Goal: Information Seeking & Learning: Learn about a topic

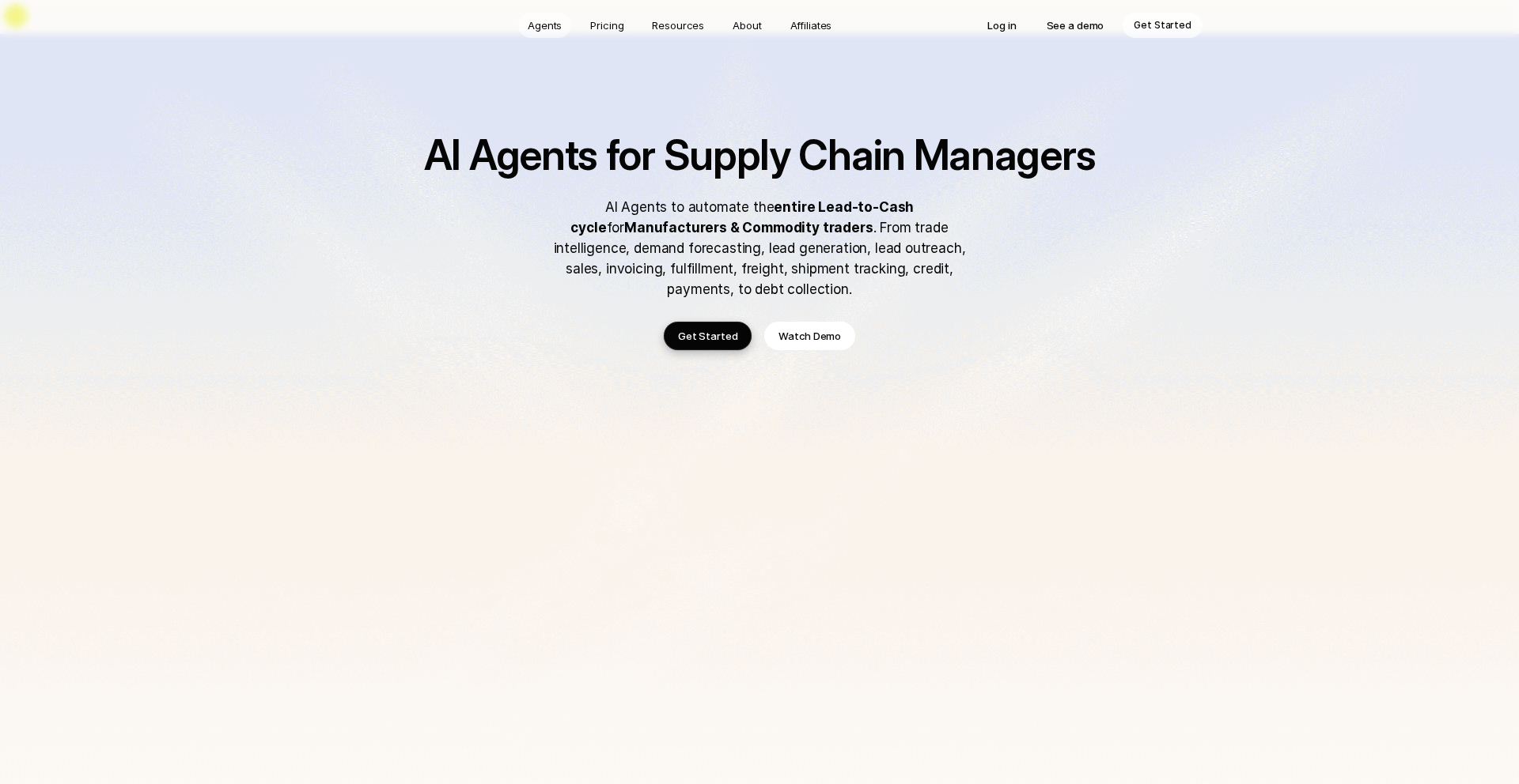
click at [540, 23] on p "Agents" at bounding box center [545, 26] width 34 height 16
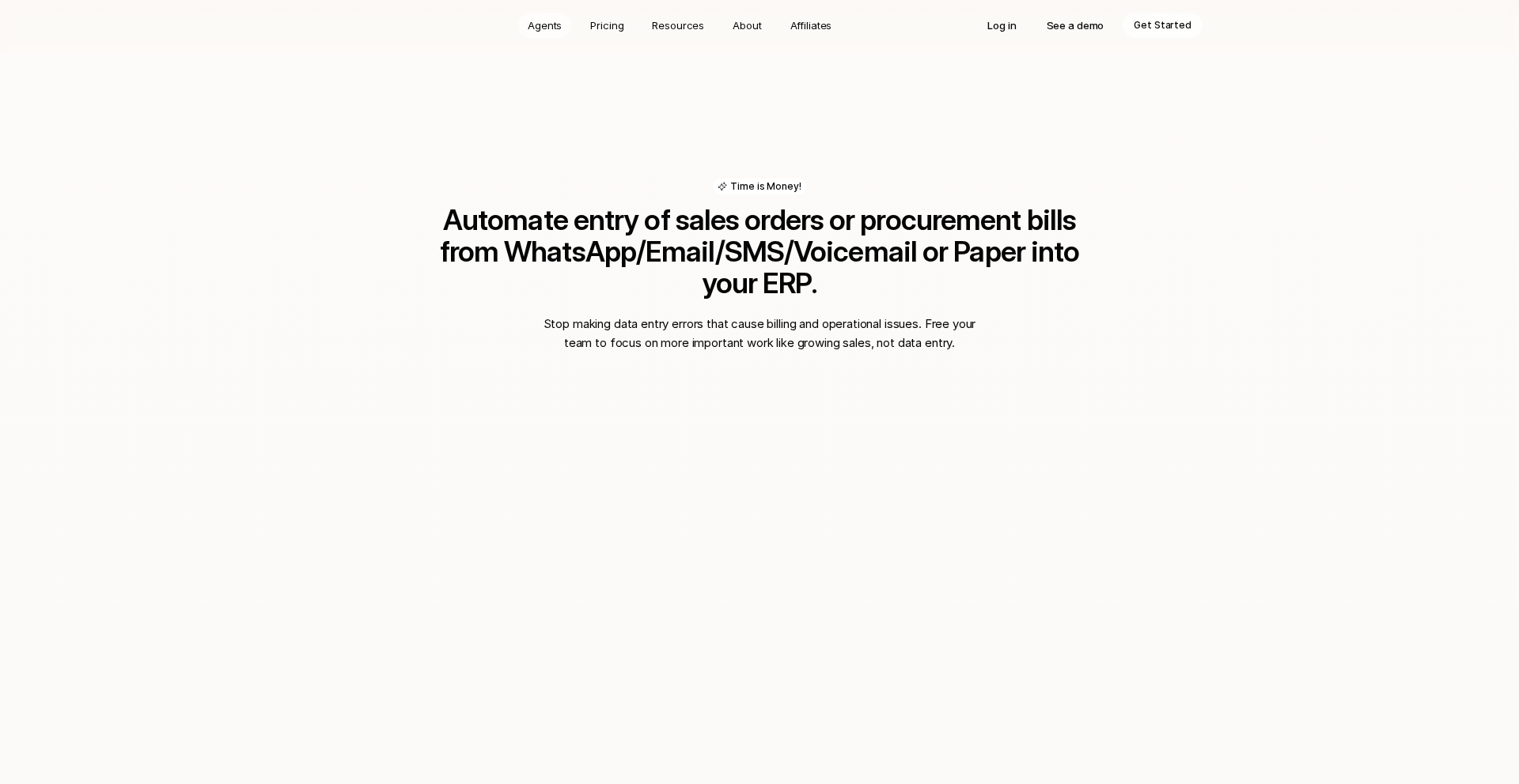
scroll to position [1062, 0]
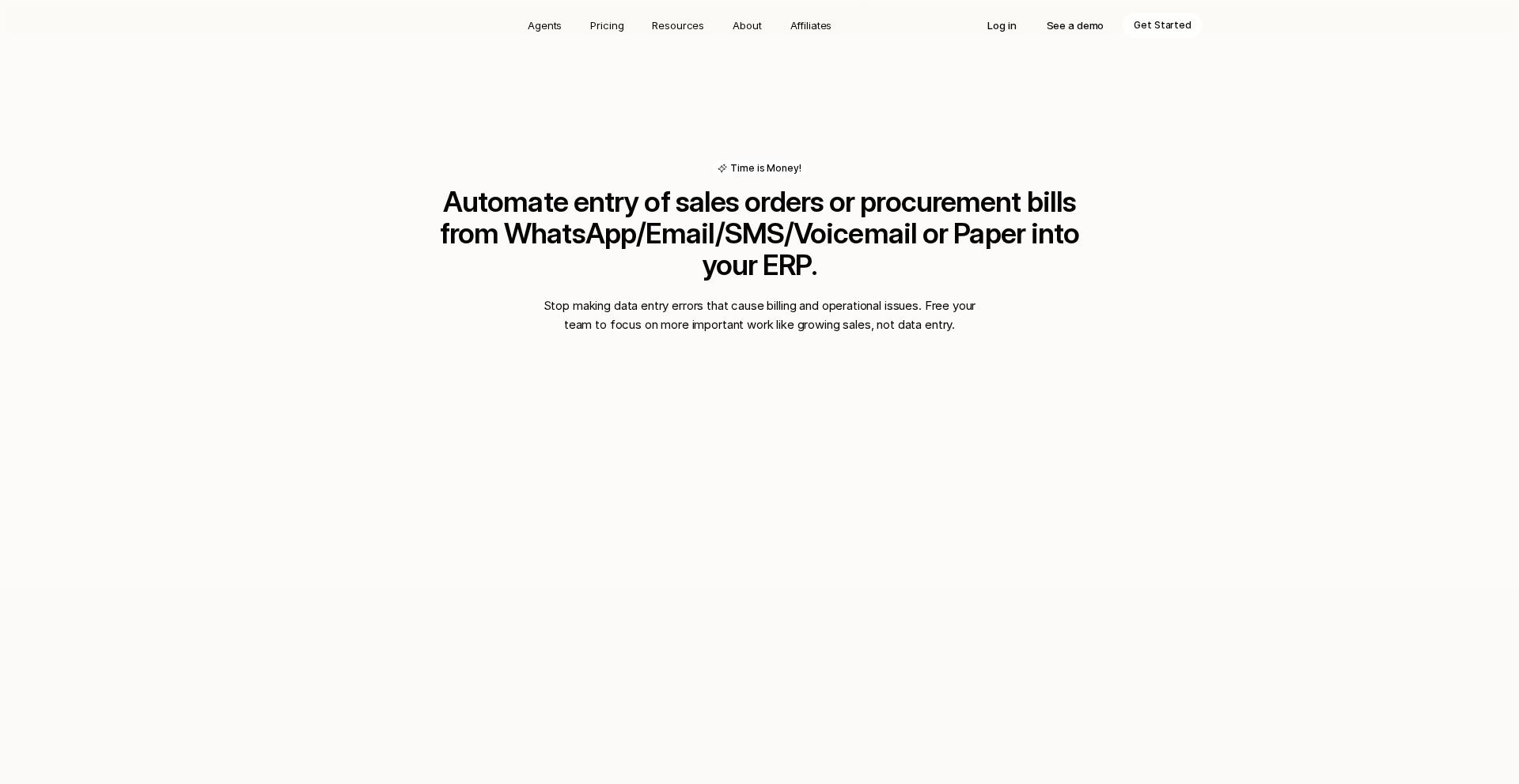
click at [612, 186] on h2 "Automate entry of sales orders or procurement bills from WhatsApp/Email/SMS/Voi…" at bounding box center [759, 234] width 696 height 95
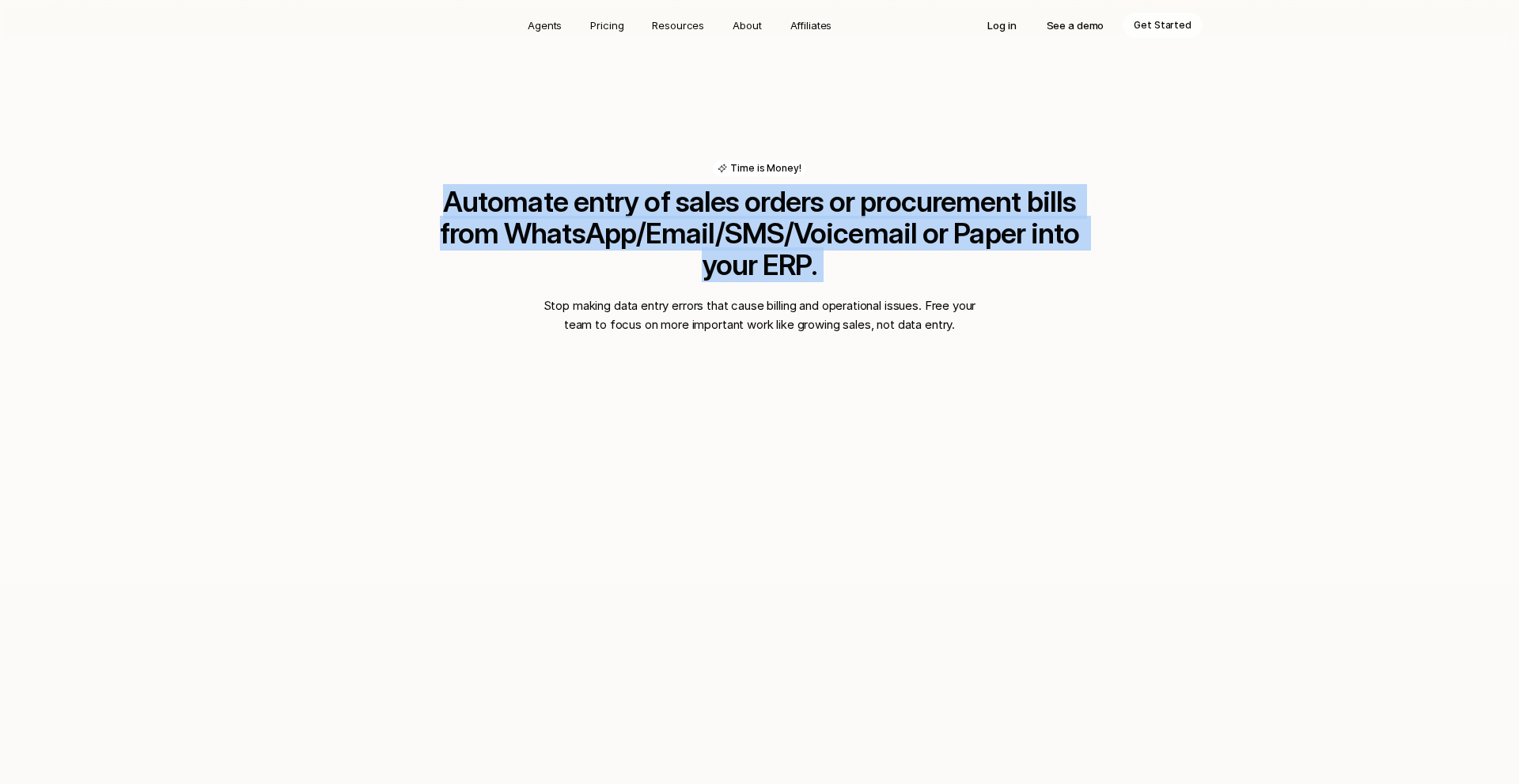
click at [612, 186] on h2 "Automate entry of sales orders or procurement bills from WhatsApp/Email/SMS/Voi…" at bounding box center [759, 234] width 696 height 95
click at [709, 186] on h2 "Automate entry of sales orders or procurement bills from WhatsApp/Email/SMS/Voi…" at bounding box center [759, 234] width 696 height 95
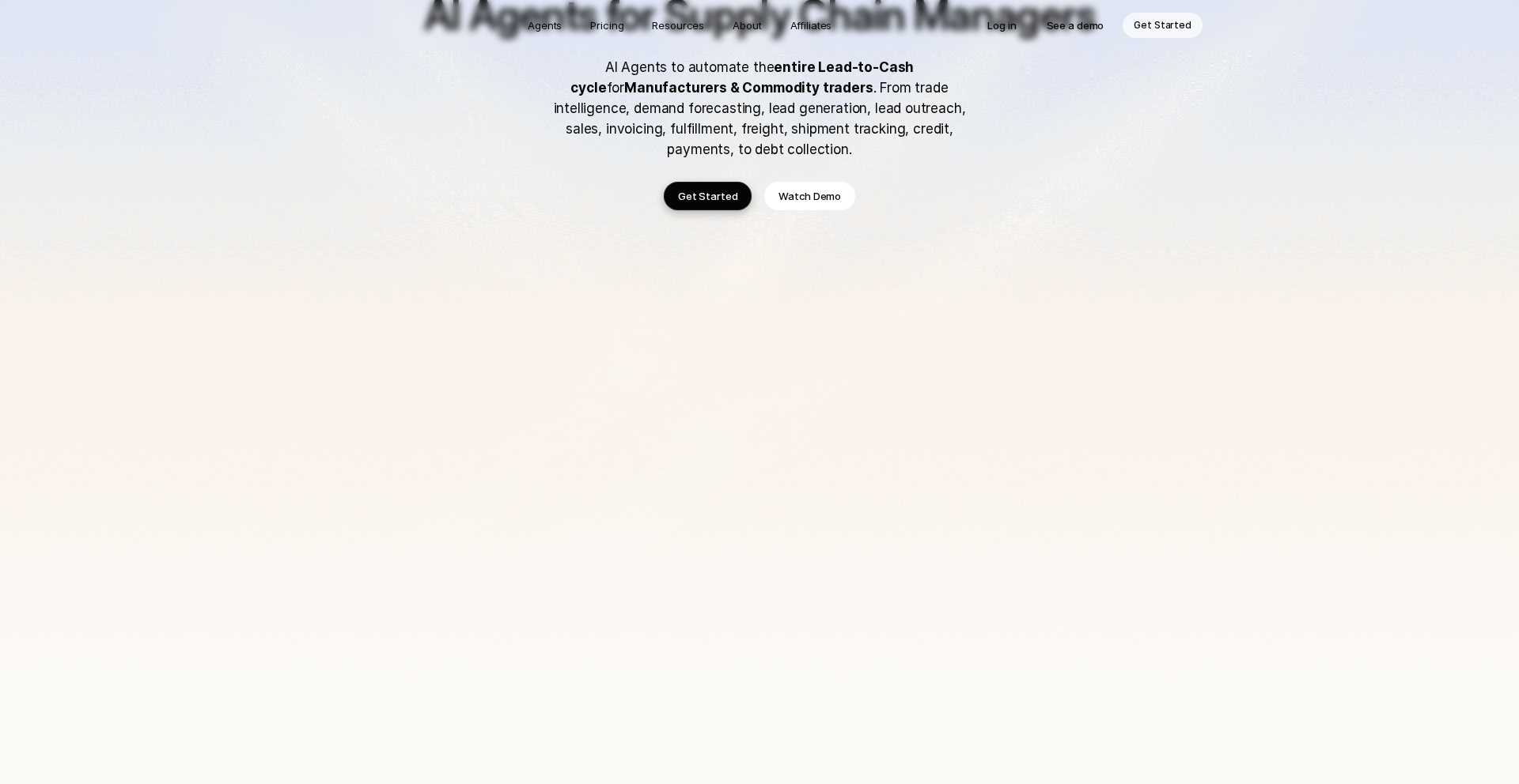
scroll to position [0, 0]
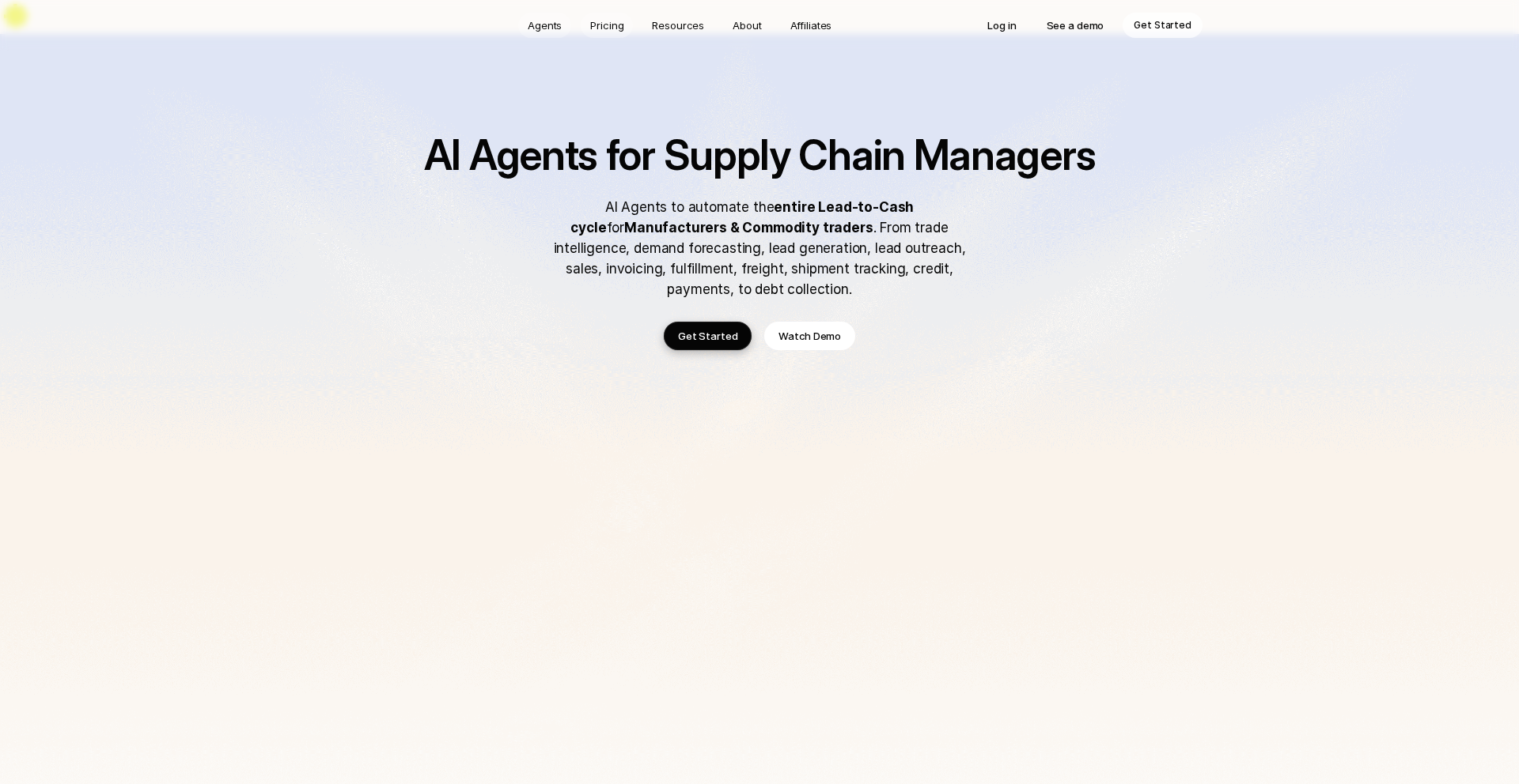
click at [551, 29] on p "Agents" at bounding box center [545, 26] width 34 height 16
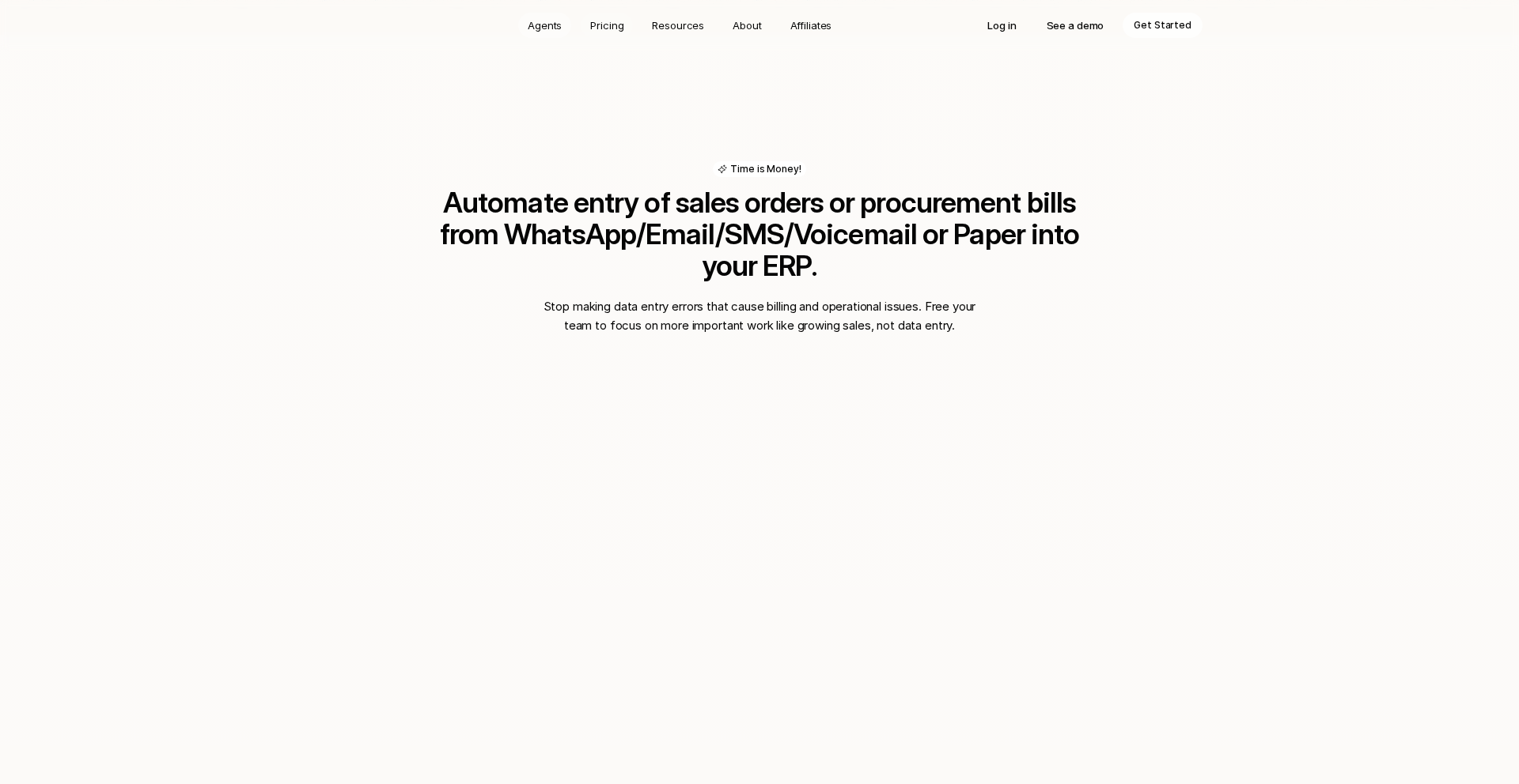
scroll to position [1062, 0]
click at [694, 30] on p "Resources" at bounding box center [677, 26] width 52 height 16
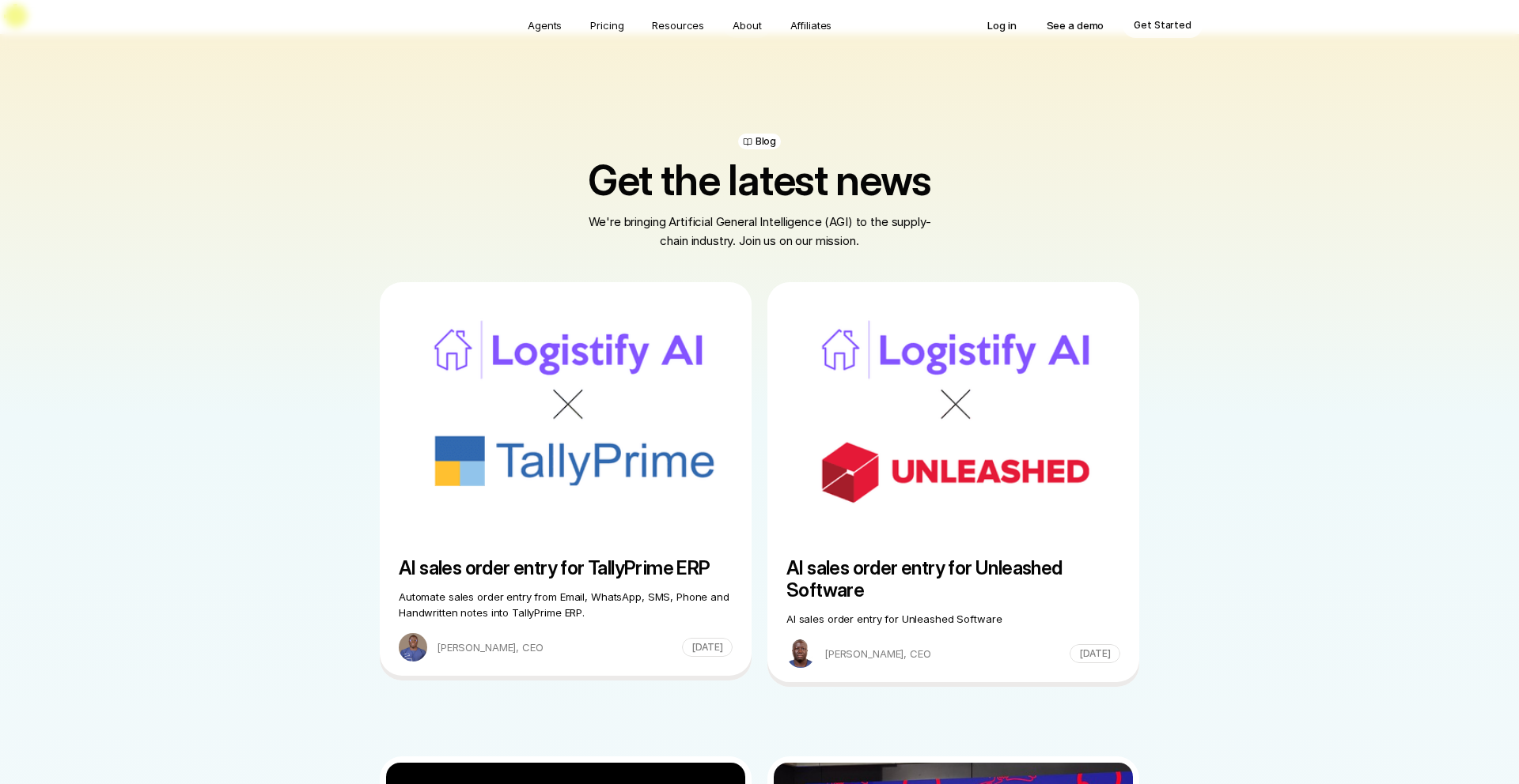
click at [747, 28] on p "About" at bounding box center [747, 26] width 29 height 16
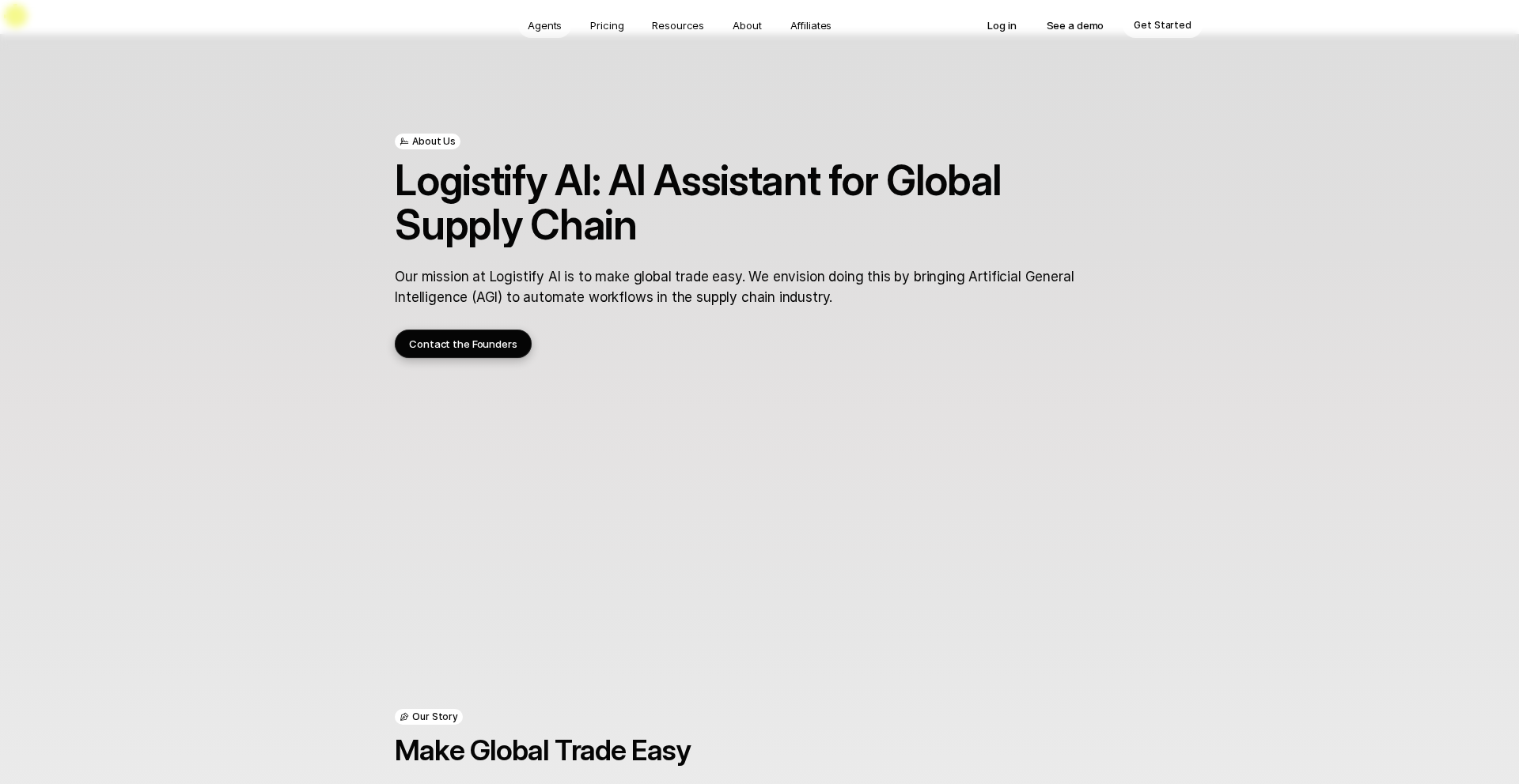
click at [554, 25] on p "Agents" at bounding box center [545, 26] width 34 height 16
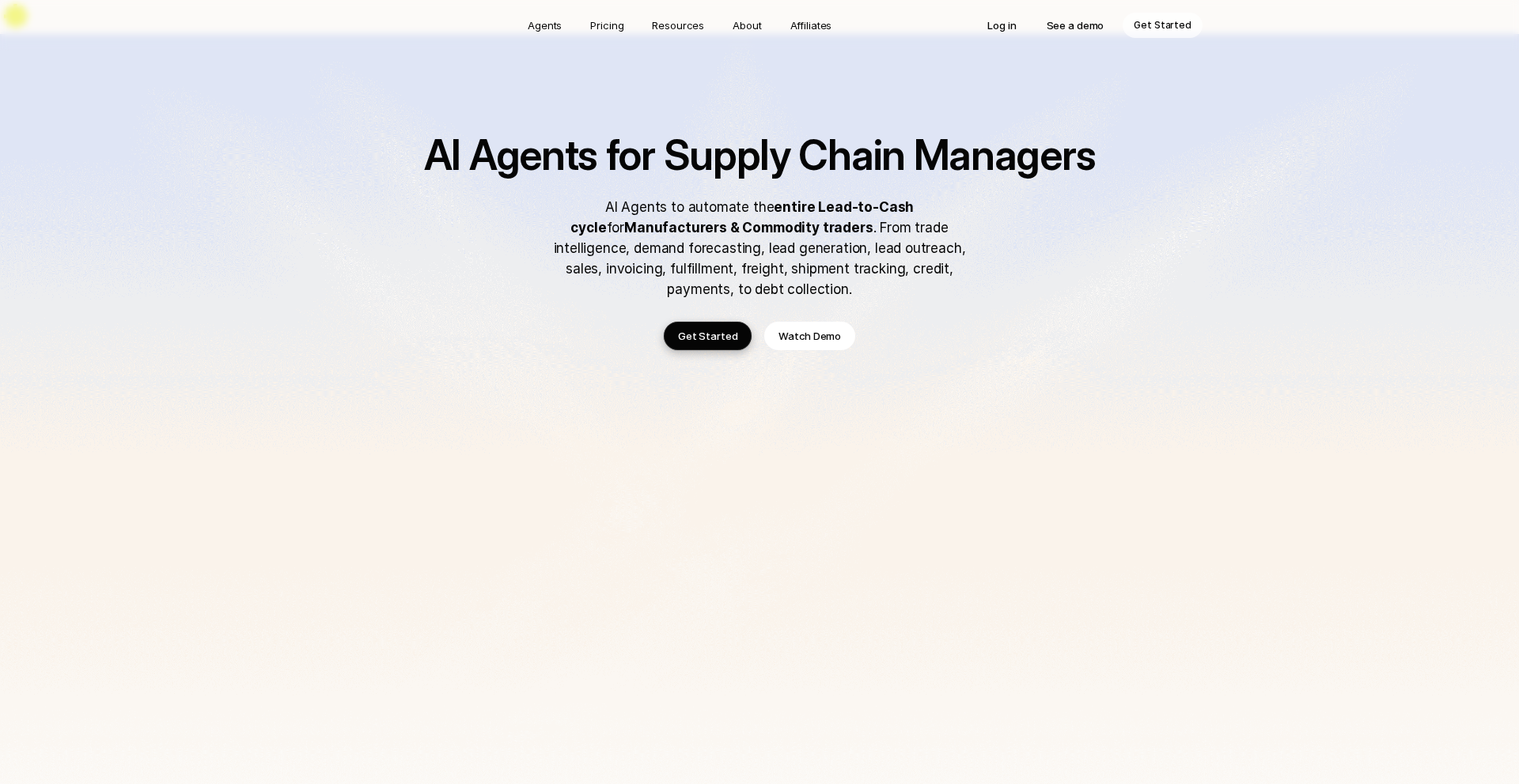
click at [612, 134] on h1 "AI Agents for Supply Chain Managers" at bounding box center [759, 155] width 696 height 45
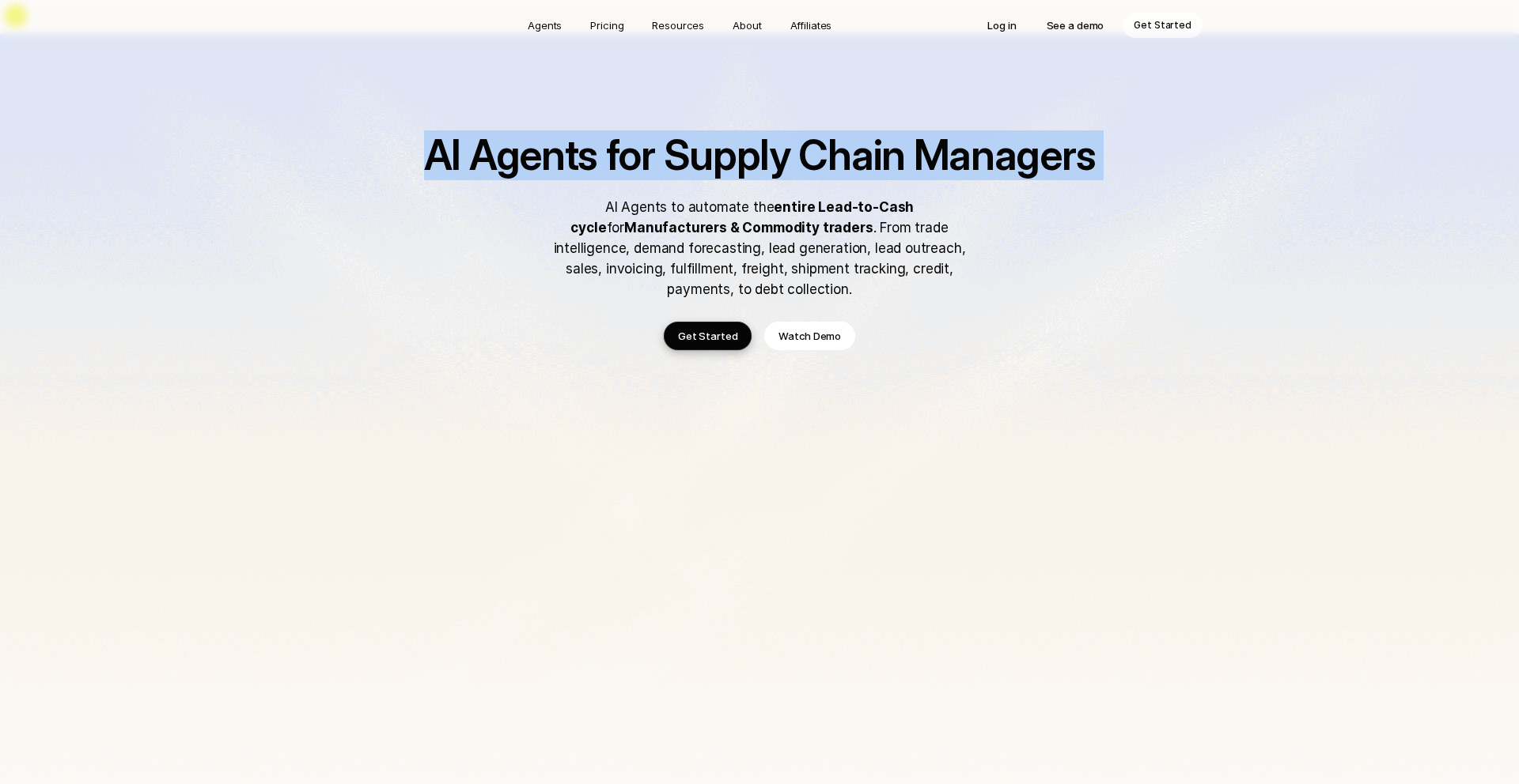
click at [612, 134] on h1 "AI Agents for Supply Chain Managers" at bounding box center [759, 155] width 696 height 45
click at [676, 134] on h1 "AI Agents for Supply Chain Managers" at bounding box center [759, 155] width 696 height 45
drag, startPoint x: 426, startPoint y: 131, endPoint x: 768, endPoint y: 146, distance: 342.3
click at [768, 146] on h1 "AI Agents for Supply Chain Managers" at bounding box center [759, 155] width 696 height 45
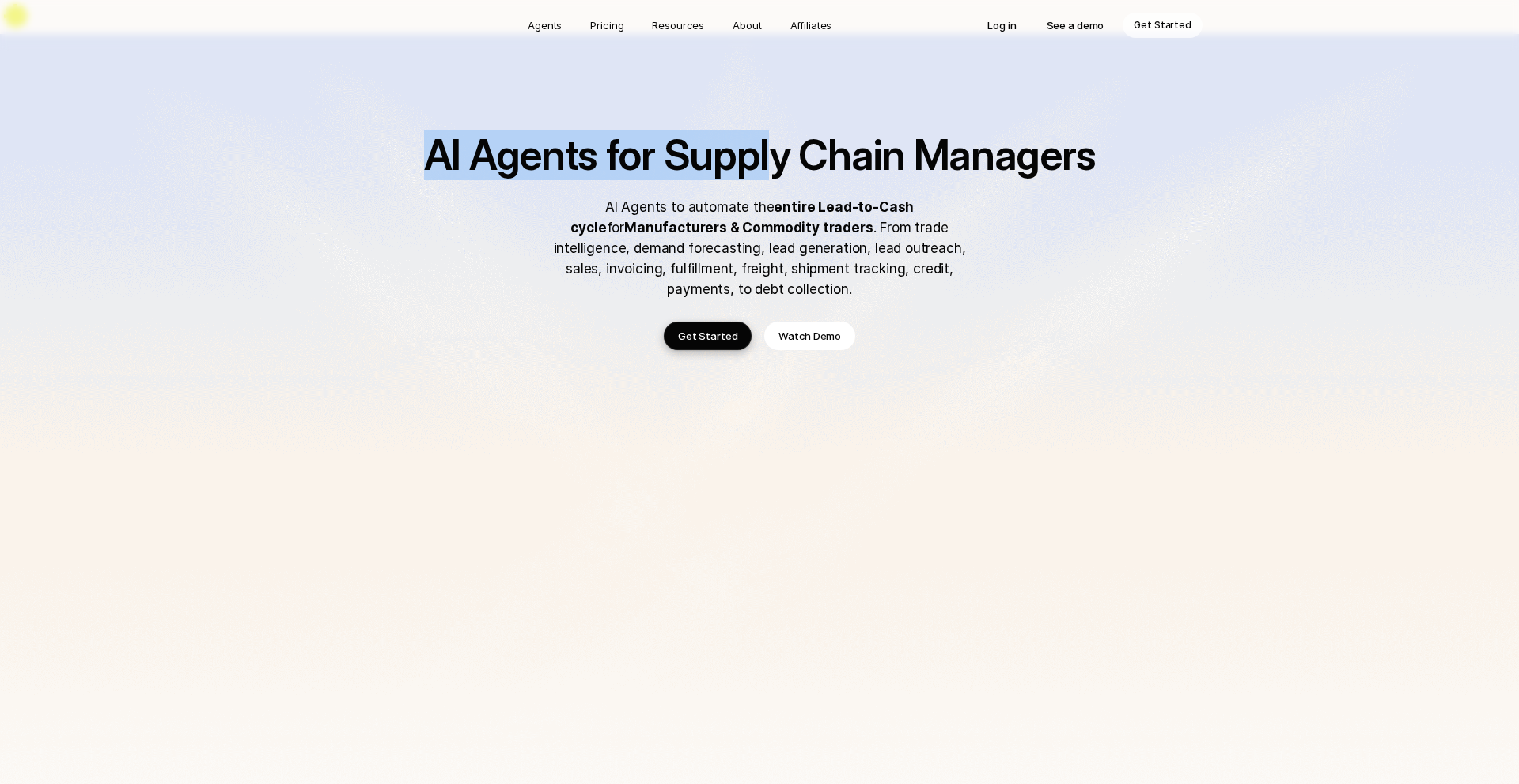
click at [768, 146] on h1 "AI Agents for Supply Chain Managers" at bounding box center [759, 155] width 696 height 45
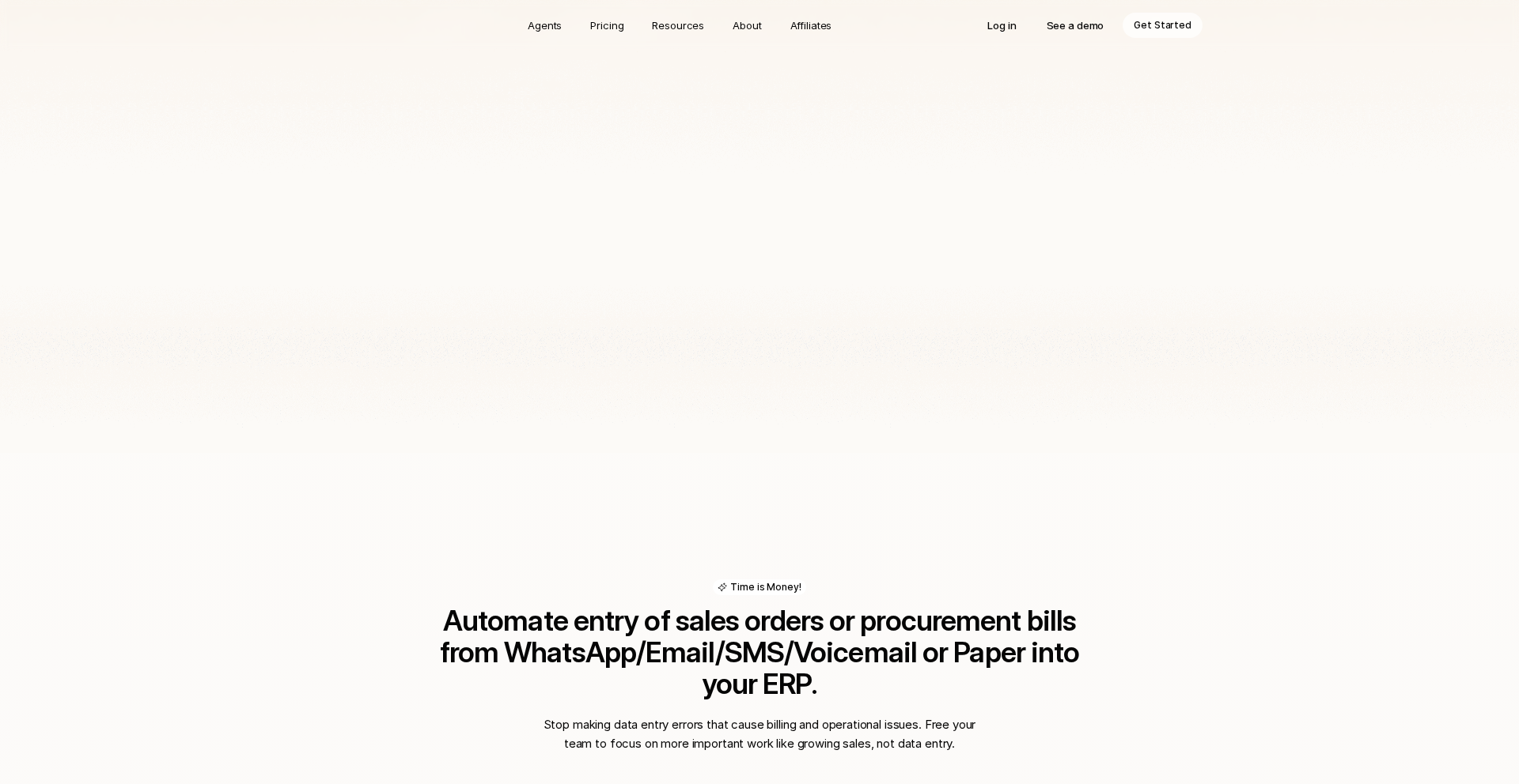
scroll to position [818, 0]
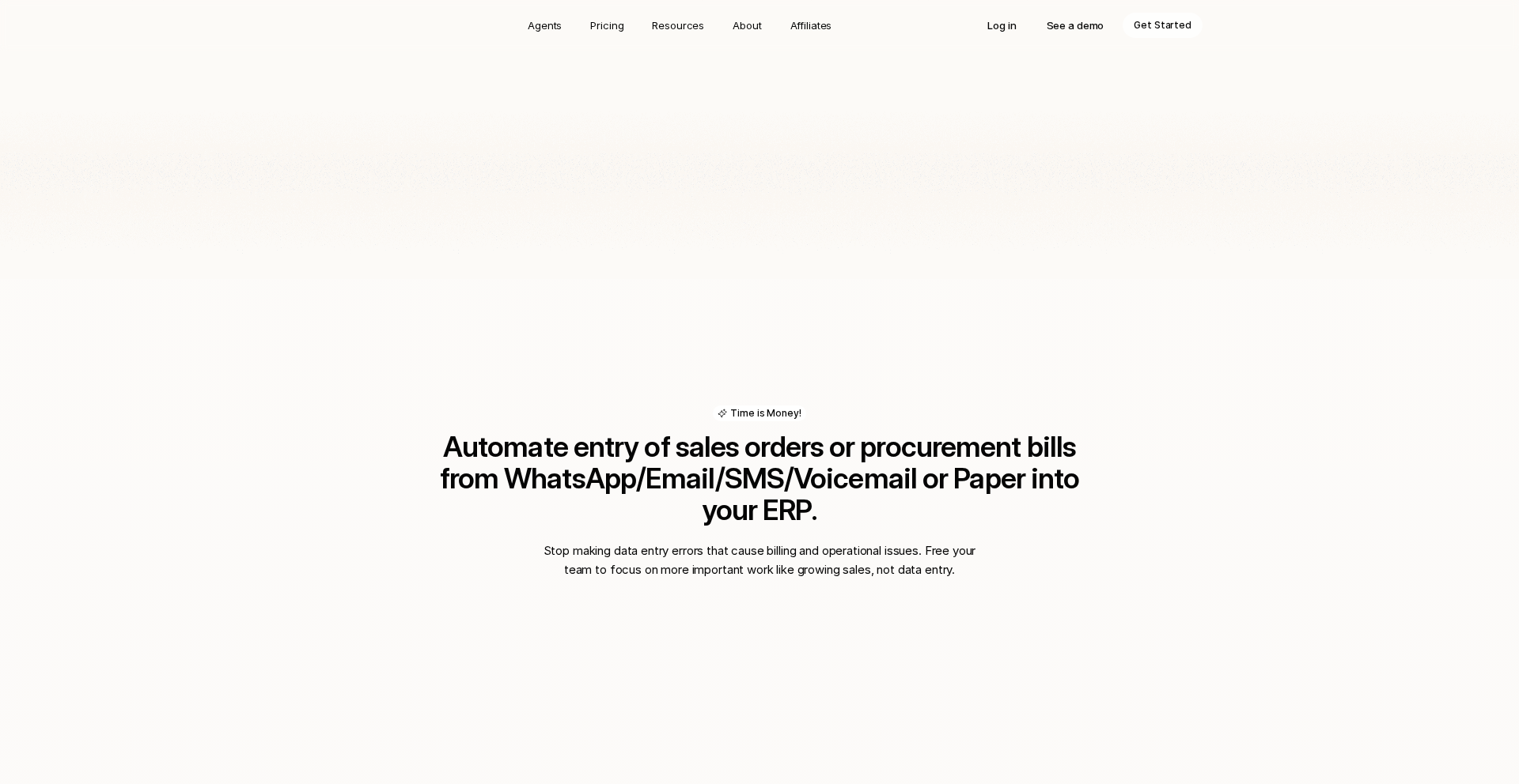
click at [643, 434] on h2 "Automate entry of sales orders or procurement bills from WhatsApp/Email/SMS/Voi…" at bounding box center [759, 478] width 696 height 95
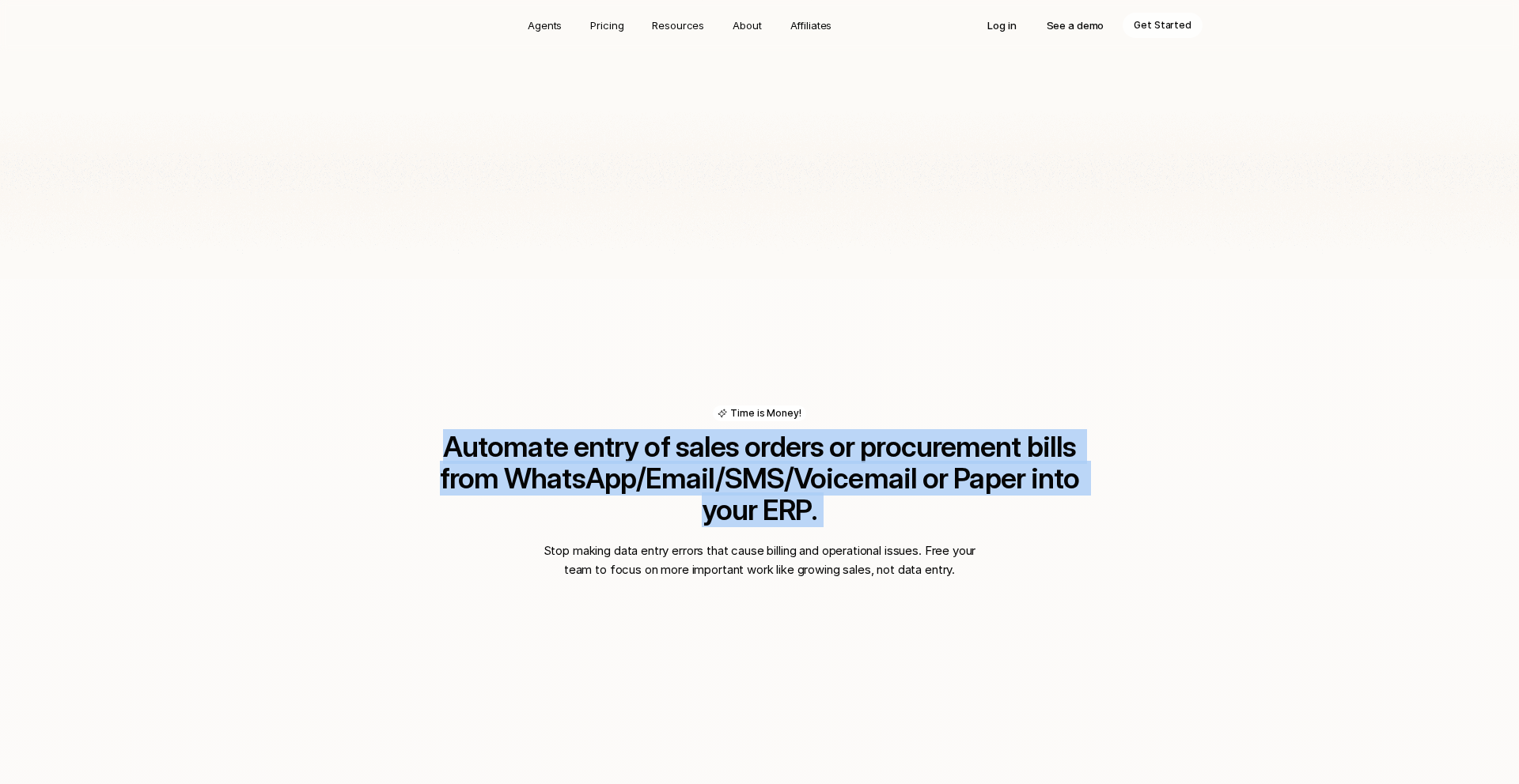
click at [643, 434] on h2 "Automate entry of sales orders or procurement bills from WhatsApp/Email/SMS/Voi…" at bounding box center [759, 478] width 696 height 95
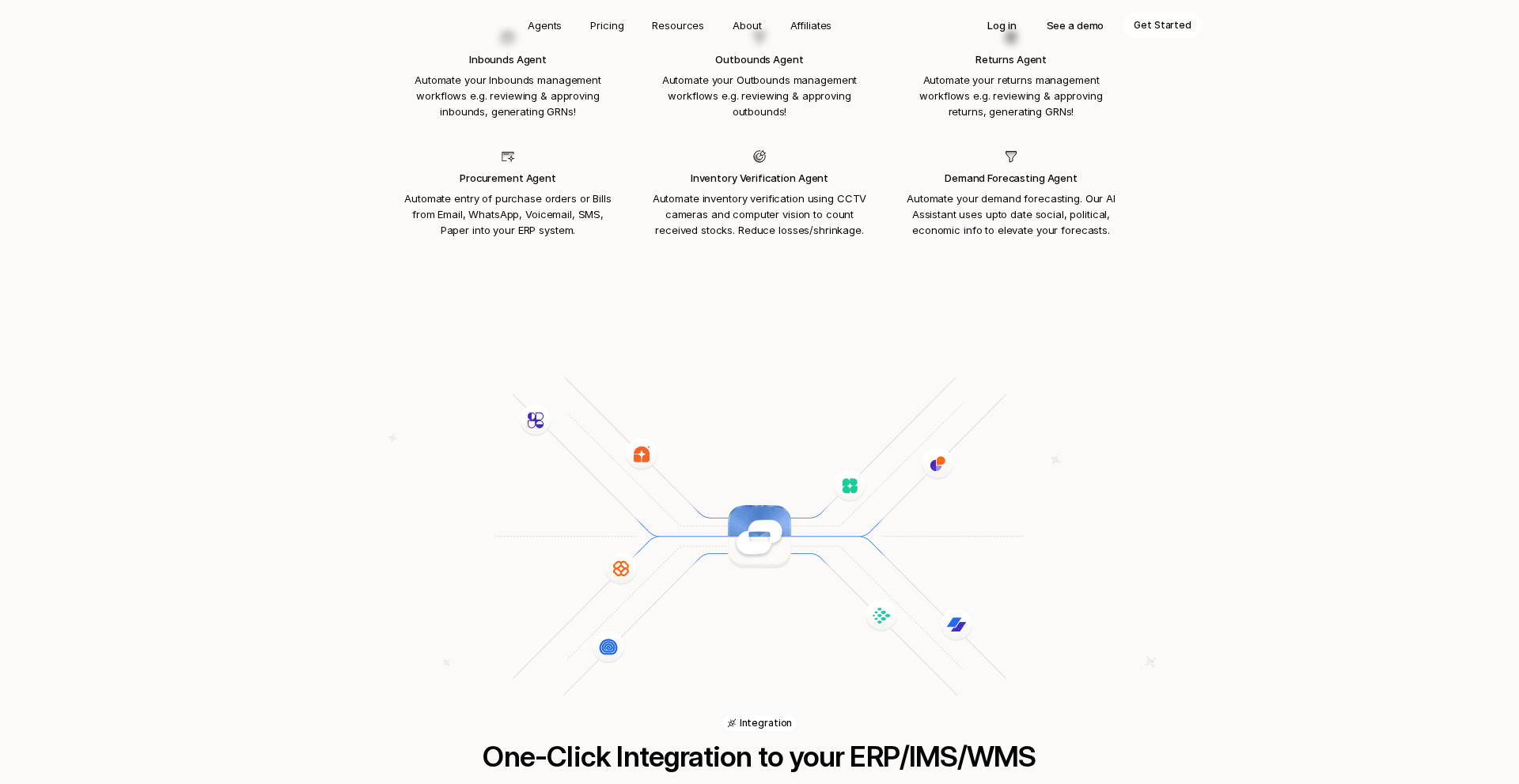
scroll to position [1952, 0]
drag, startPoint x: 701, startPoint y: 117, endPoint x: 851, endPoint y: 159, distance: 155.8
click at [851, 159] on div "Inventory Verification Agent Automate inventory verification using CCTV cameras…" at bounding box center [760, 195] width 244 height 111
click at [851, 158] on div "Inventory Verification Agent Automate inventory verification using CCTV cameras…" at bounding box center [760, 195] width 244 height 111
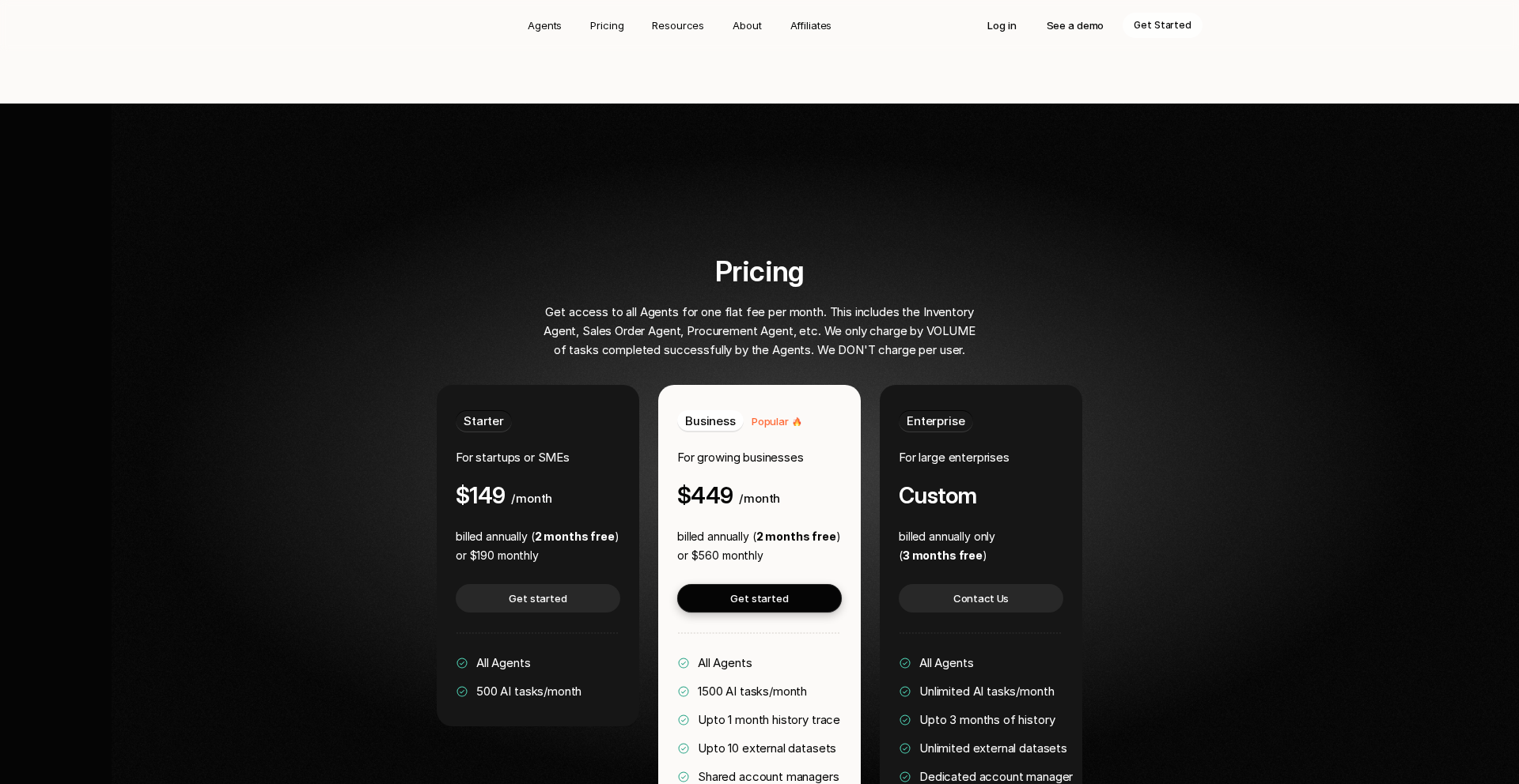
scroll to position [2912, 0]
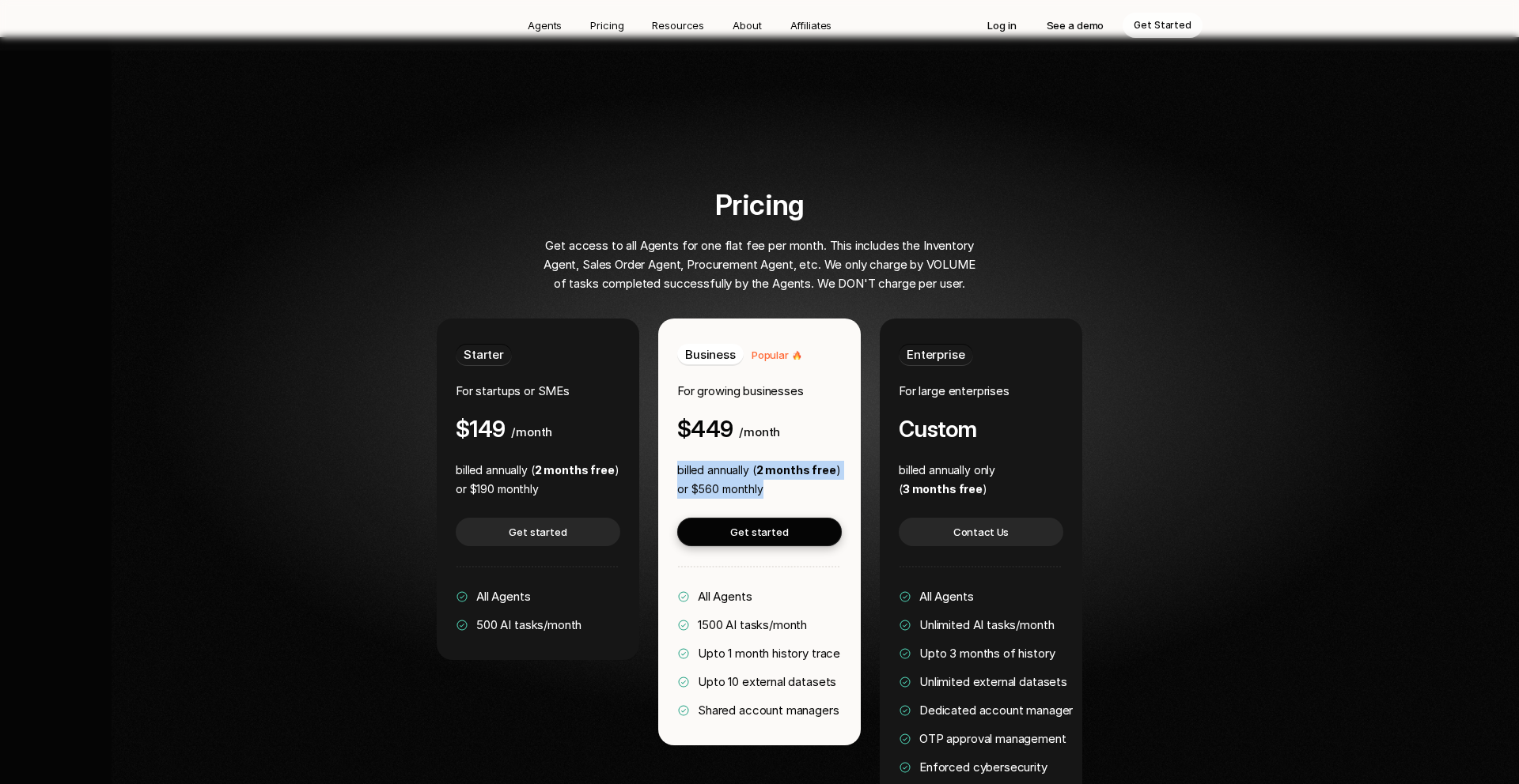
drag, startPoint x: 676, startPoint y: 387, endPoint x: 793, endPoint y: 424, distance: 122.7
click at [793, 424] on div "Business Popular For growing businesses $449 /month billed annually ( 2 months …" at bounding box center [760, 532] width 202 height 427
click at [724, 674] on span "Upto 10 external datasets" at bounding box center [766, 681] width 139 height 15
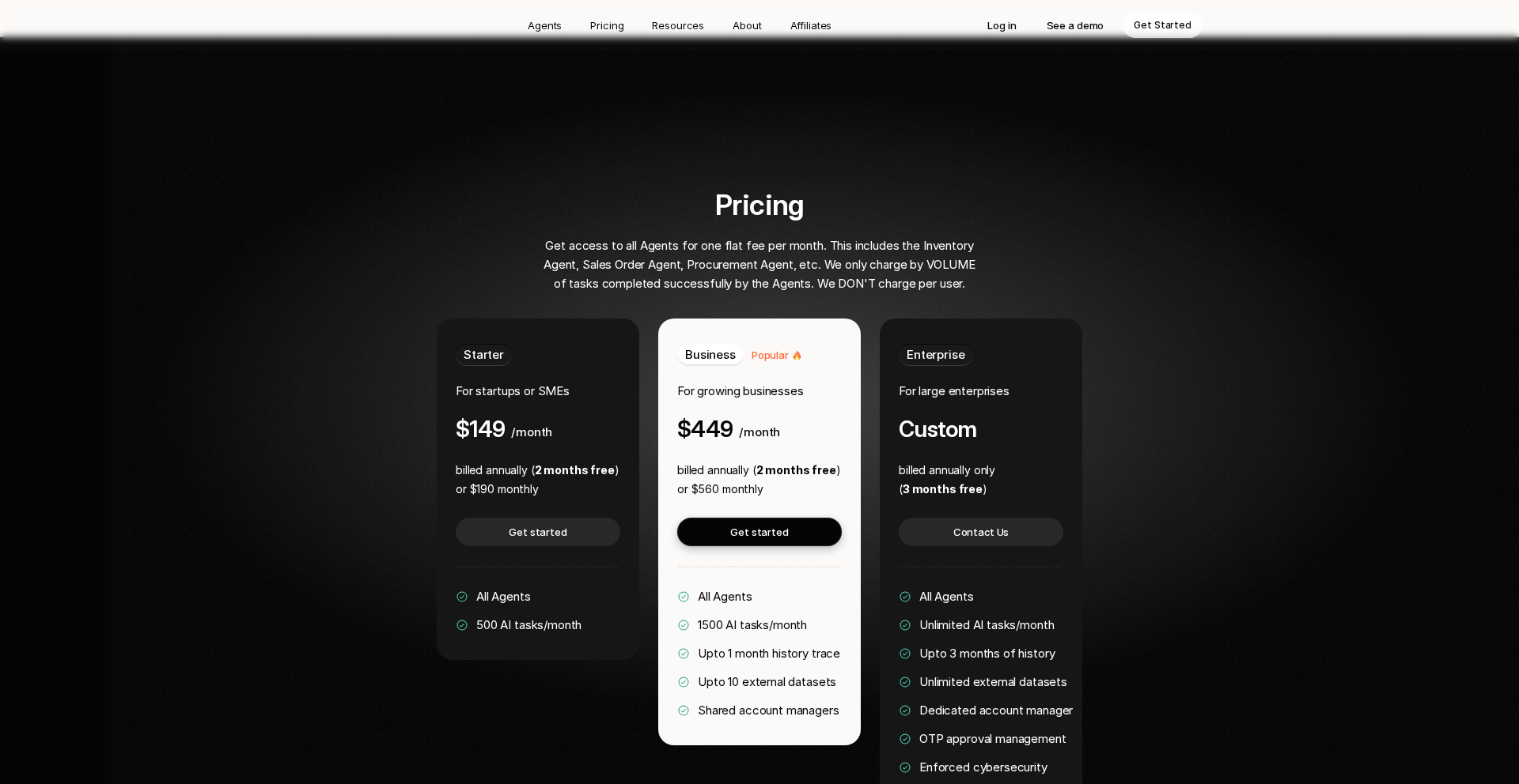
click at [750, 701] on p "Shared account managers" at bounding box center [767, 710] width 142 height 19
drag, startPoint x: 696, startPoint y: 520, endPoint x: 807, endPoint y: 658, distance: 177.1
click at [807, 658] on div "Business Popular For growing businesses $449 /month billed annually ( 2 months …" at bounding box center [760, 532] width 202 height 427
click at [804, 658] on div "Business Popular For growing businesses $449 /month billed annually ( 2 months …" at bounding box center [760, 532] width 202 height 427
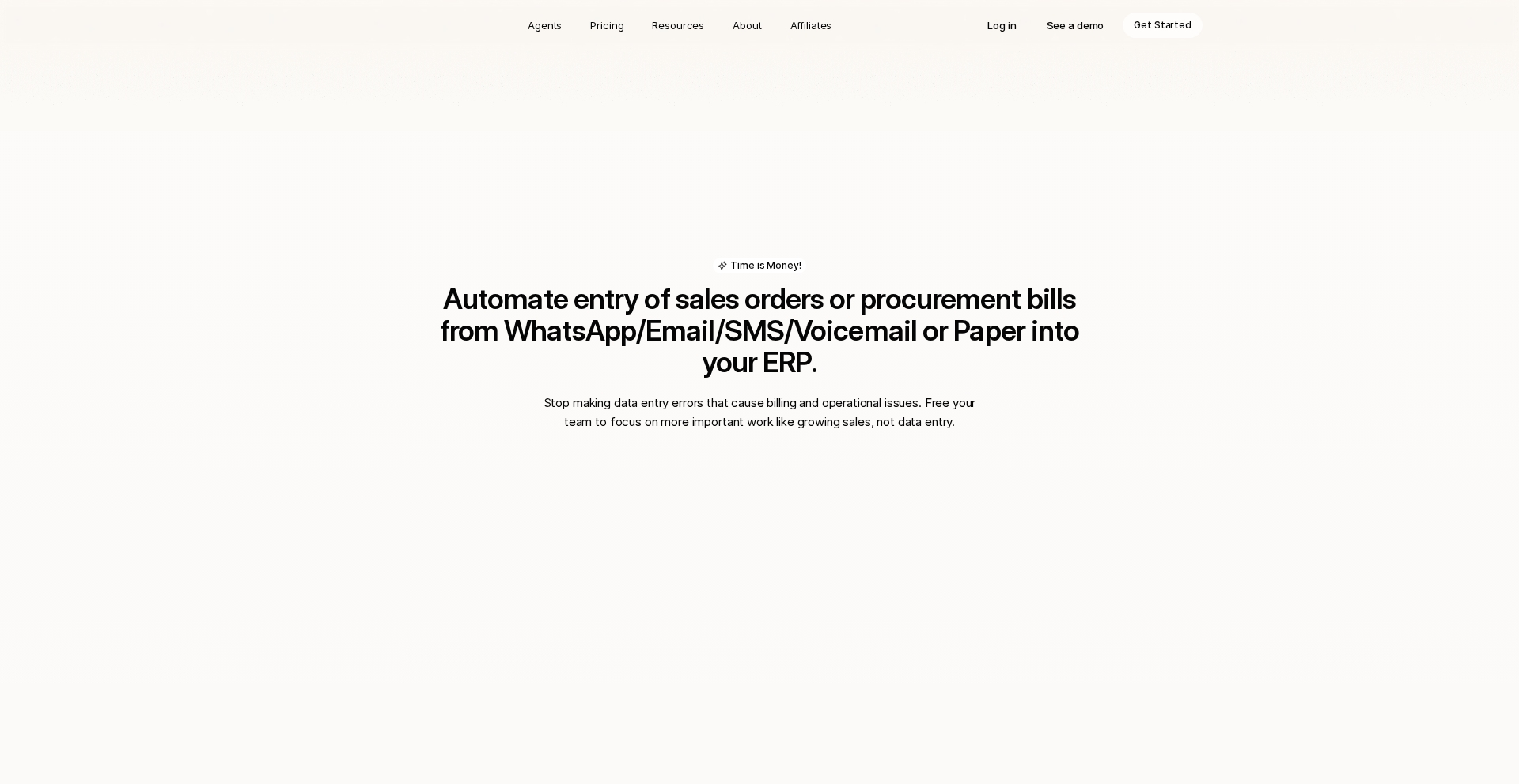
scroll to position [0, 0]
